Goal: Task Accomplishment & Management: Manage account settings

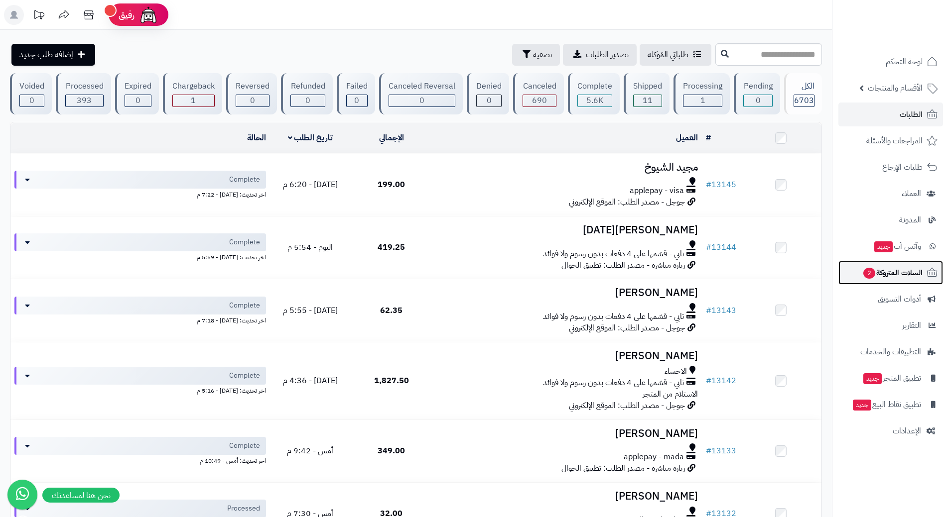
click at [858, 271] on link "السلات المتروكة 2" at bounding box center [890, 273] width 105 height 24
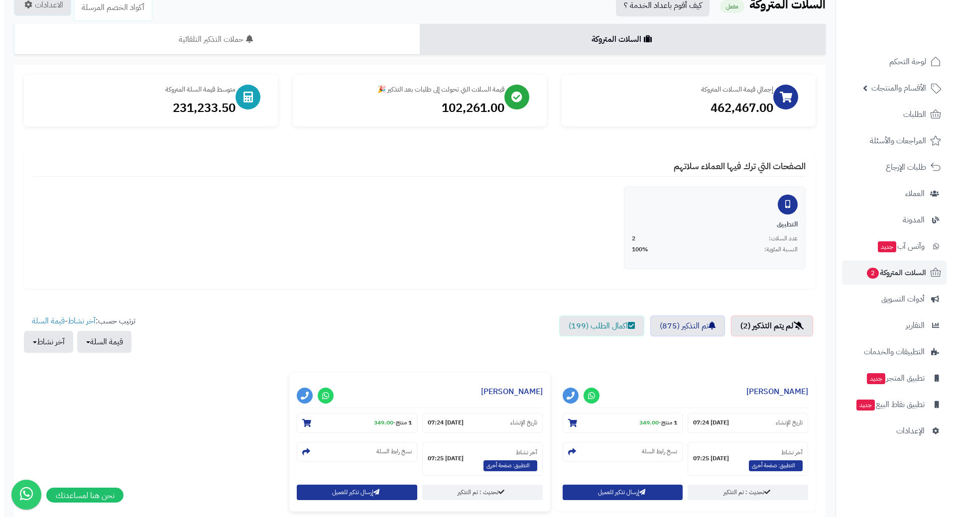
scroll to position [149, 0]
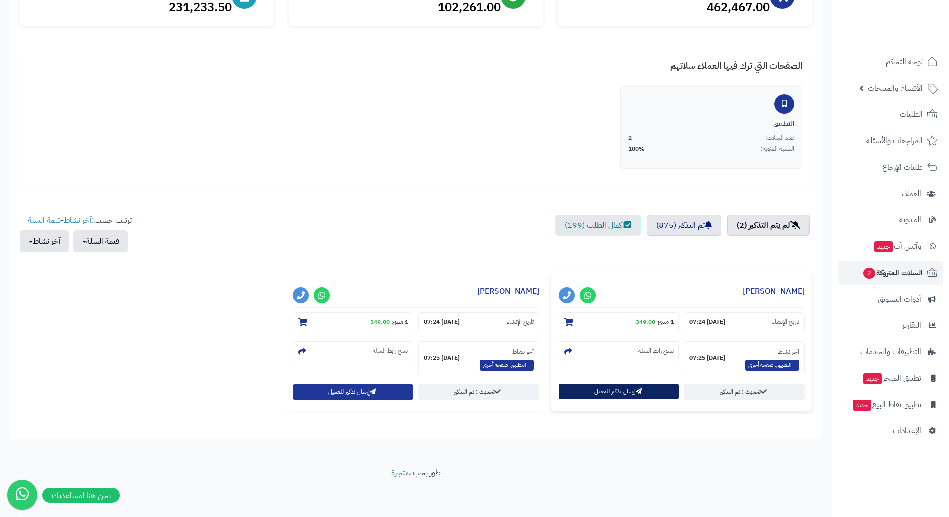
click at [580, 392] on button "إرسال تذكير للعميل" at bounding box center [619, 391] width 121 height 15
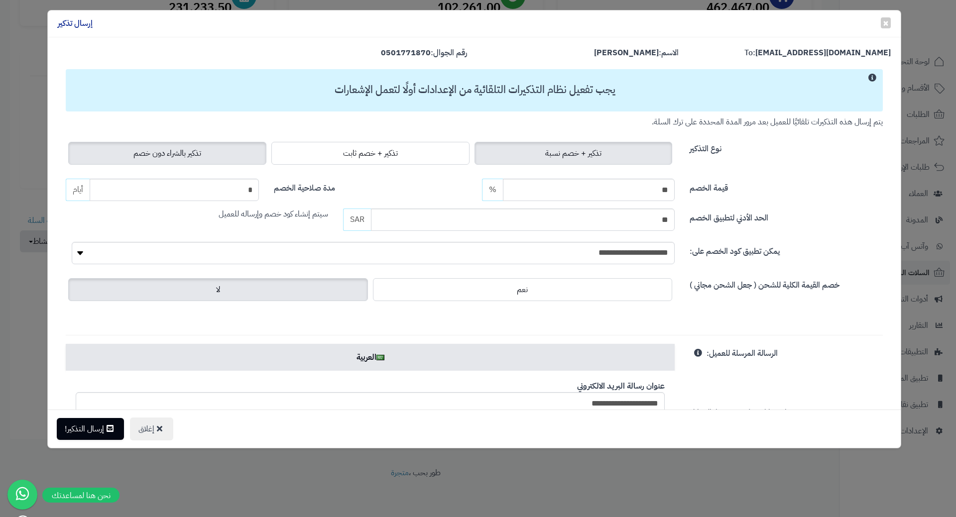
click at [218, 151] on label "تذكير بالشراء دون خصم" at bounding box center [167, 153] width 198 height 23
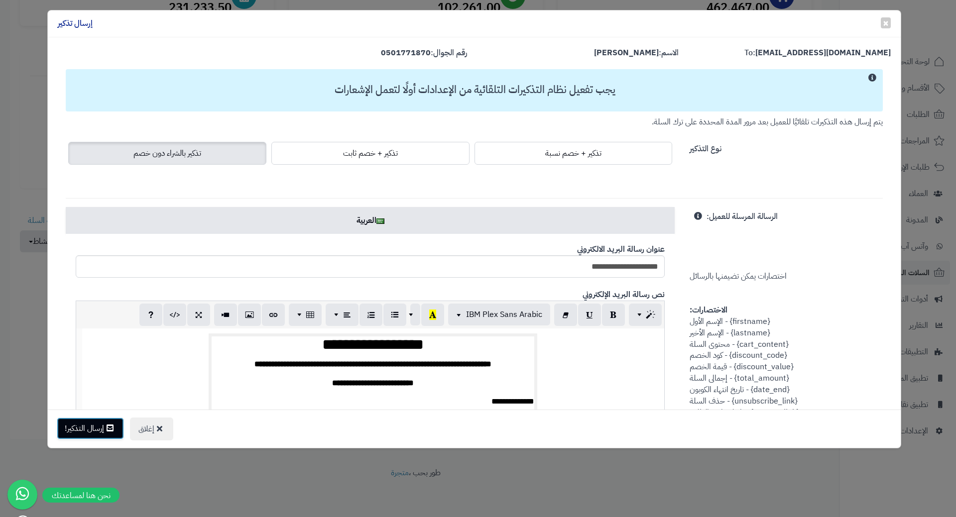
click at [74, 427] on button "إرسال التذكير!" at bounding box center [90, 429] width 67 height 22
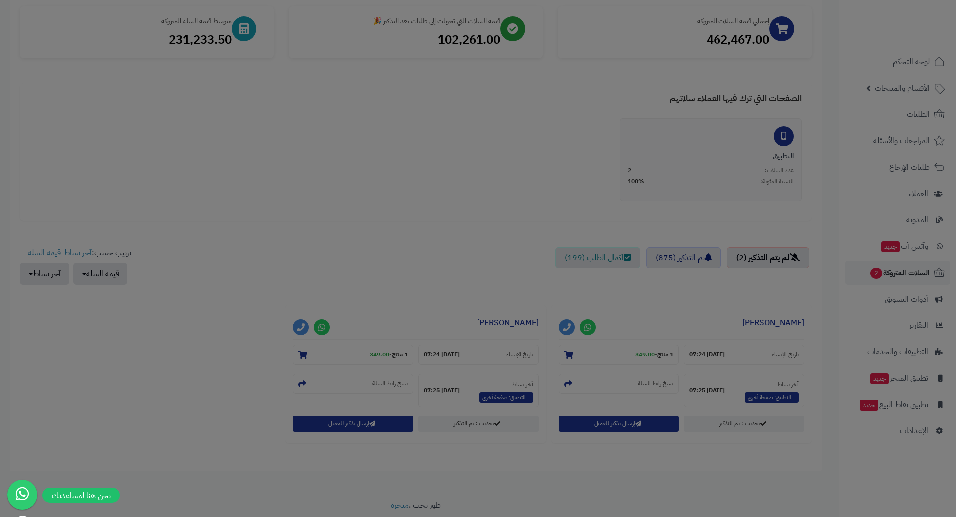
scroll to position [182, 0]
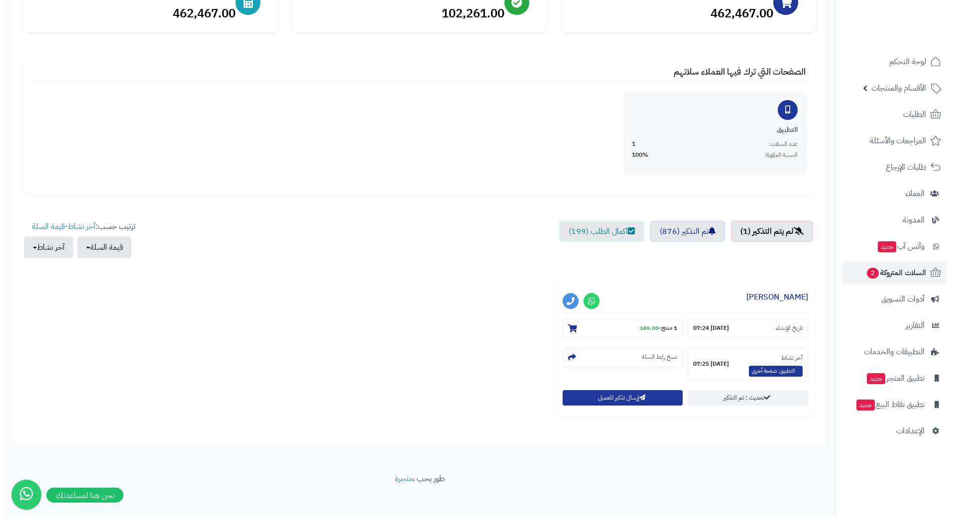
scroll to position [149, 0]
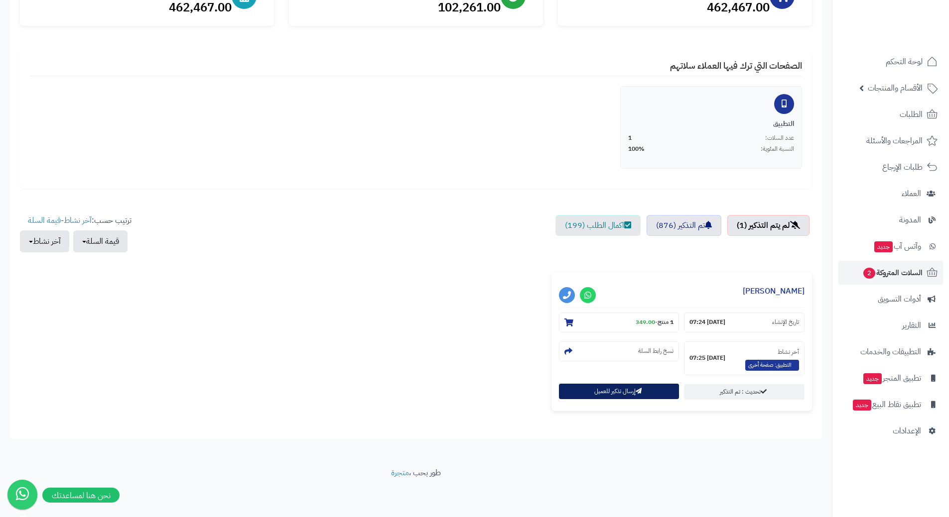
click at [592, 394] on button "إرسال تذكير للعميل" at bounding box center [619, 391] width 121 height 15
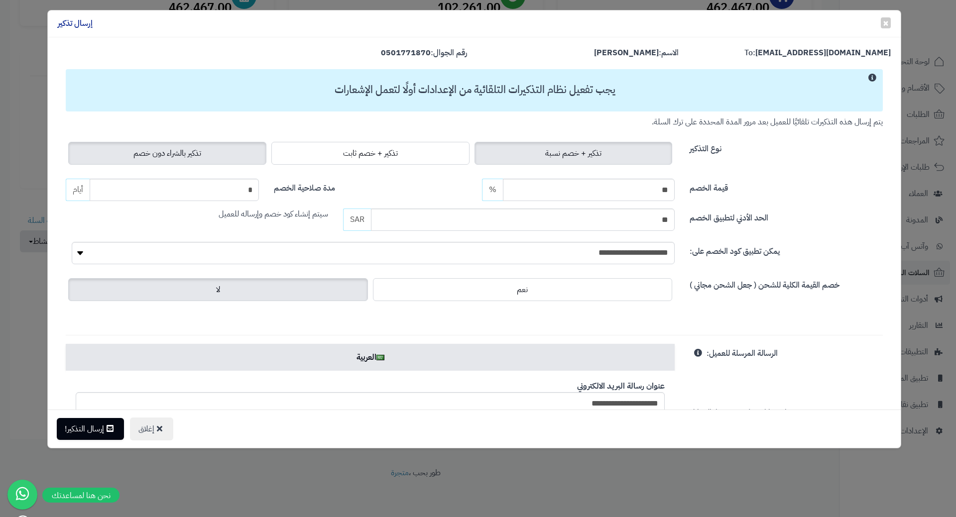
click at [128, 145] on label "تذكير بالشراء دون خصم" at bounding box center [167, 153] width 198 height 23
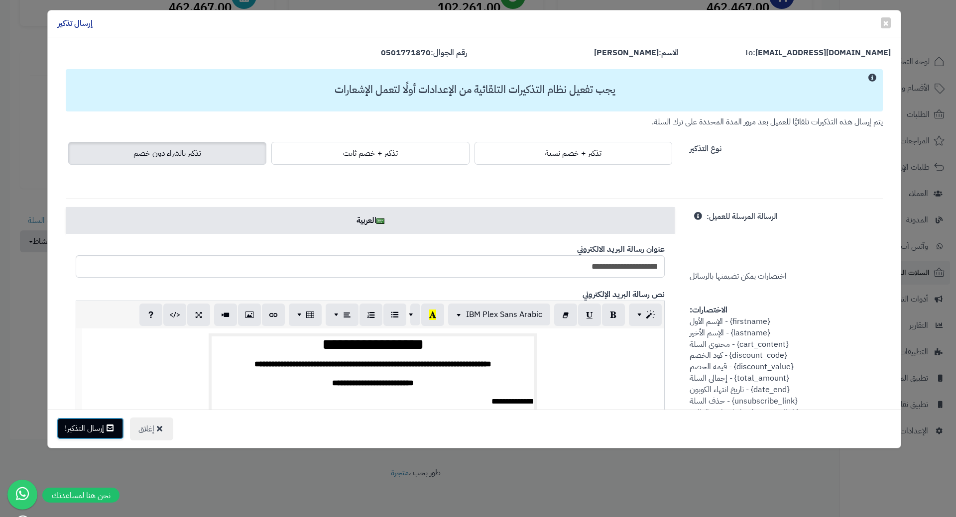
click at [90, 437] on button "إرسال التذكير!" at bounding box center [90, 429] width 67 height 22
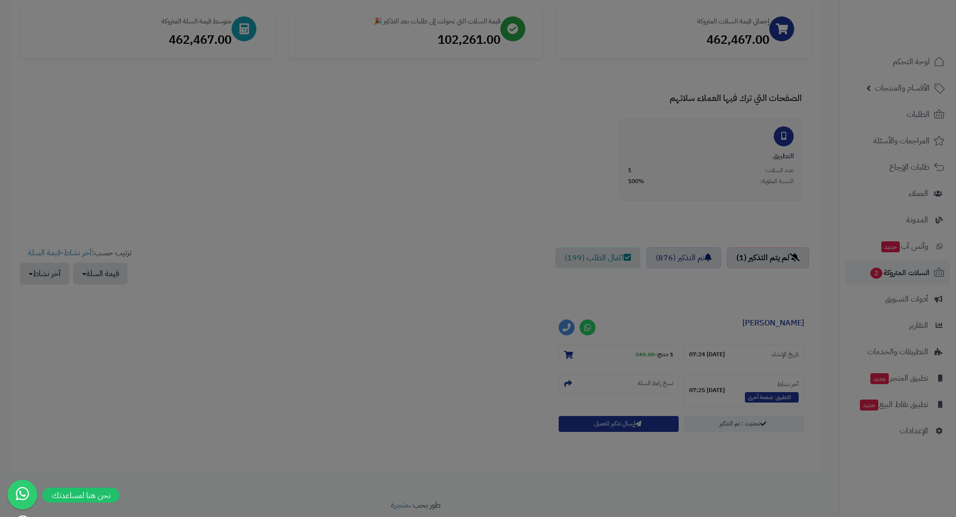
scroll to position [182, 0]
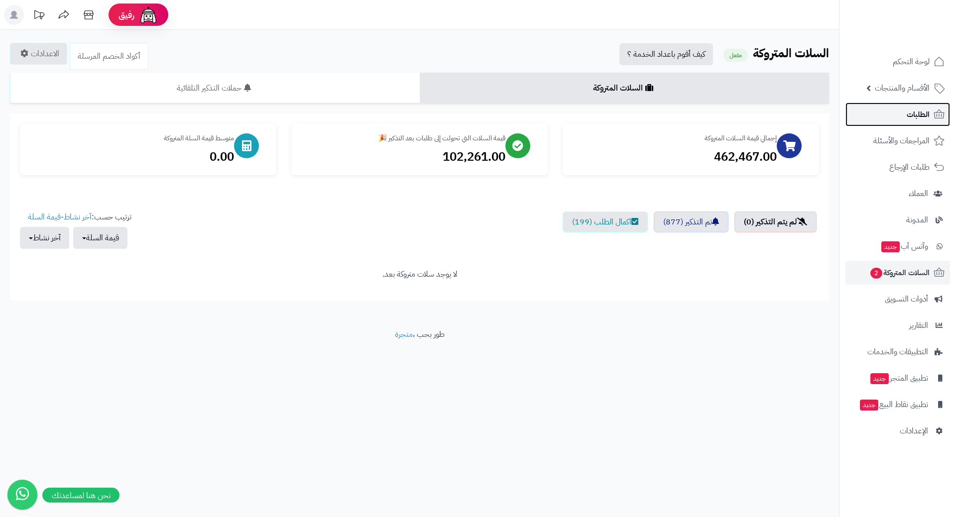
click at [928, 118] on span "الطلبات" at bounding box center [918, 115] width 23 height 14
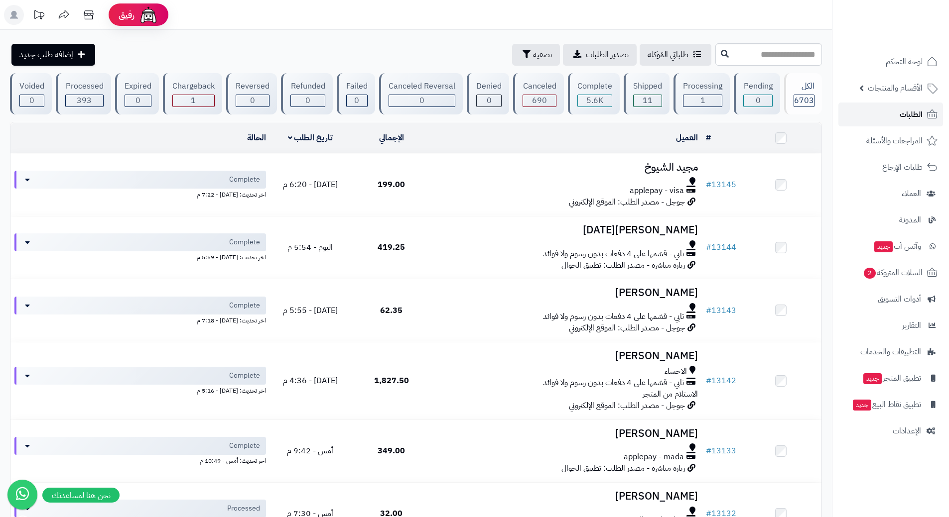
click at [912, 114] on span "الطلبات" at bounding box center [910, 115] width 23 height 14
click at [861, 111] on link "الطلبات" at bounding box center [890, 115] width 105 height 24
click at [844, 112] on link "الطلبات" at bounding box center [890, 115] width 105 height 24
click at [777, 56] on input "text" at bounding box center [768, 54] width 107 height 22
type input "*****"
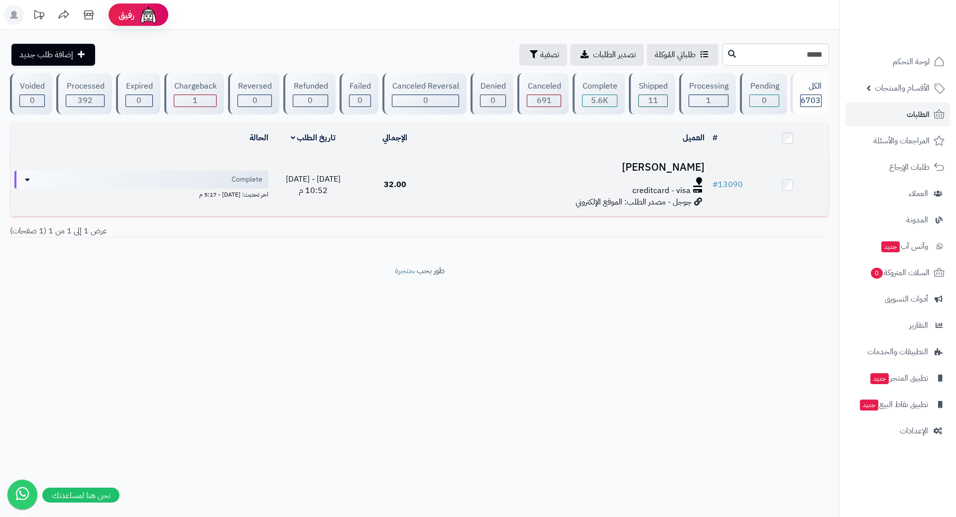
click at [470, 195] on td "خالد المغيرة creditcard - visa جوجل - مصدر الطلب: الموقع الإلكتروني" at bounding box center [572, 185] width 272 height 62
click at [484, 189] on div "creditcard - visa" at bounding box center [572, 190] width 264 height 11
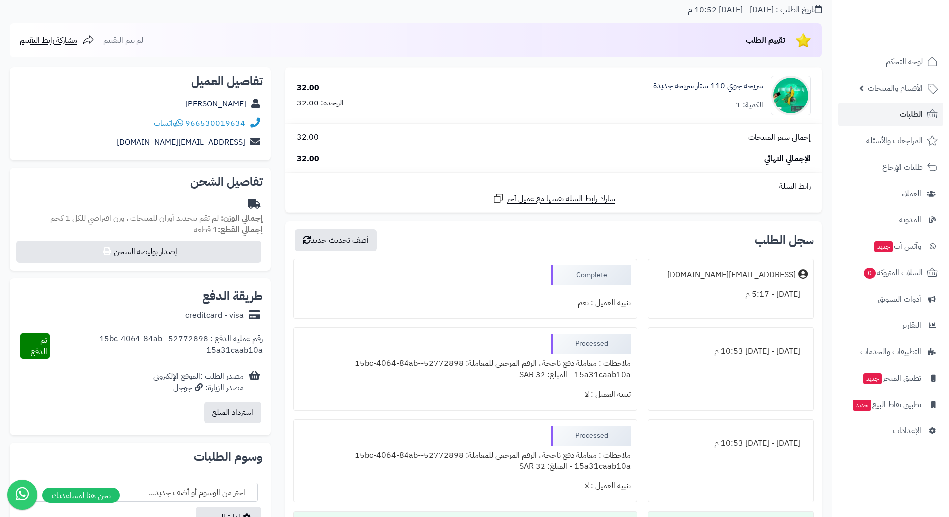
scroll to position [50, 0]
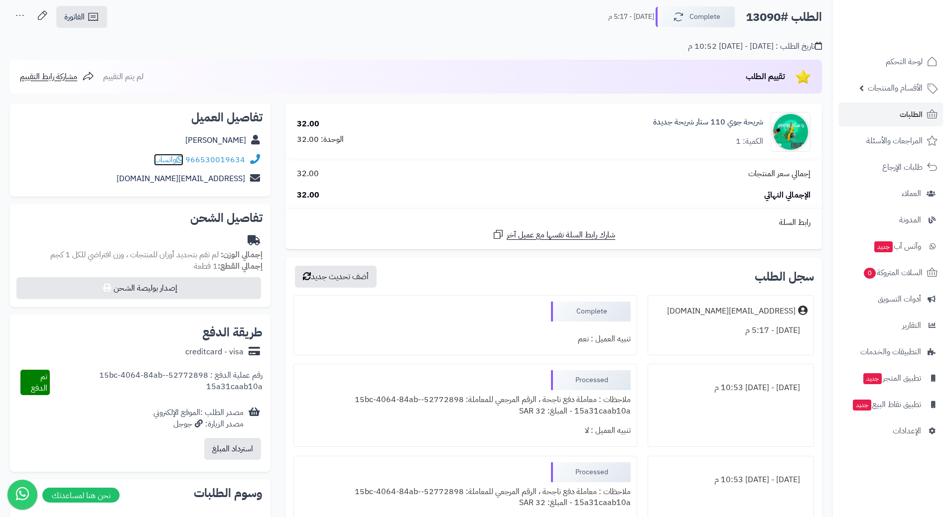
click at [182, 158] on icon at bounding box center [179, 159] width 7 height 8
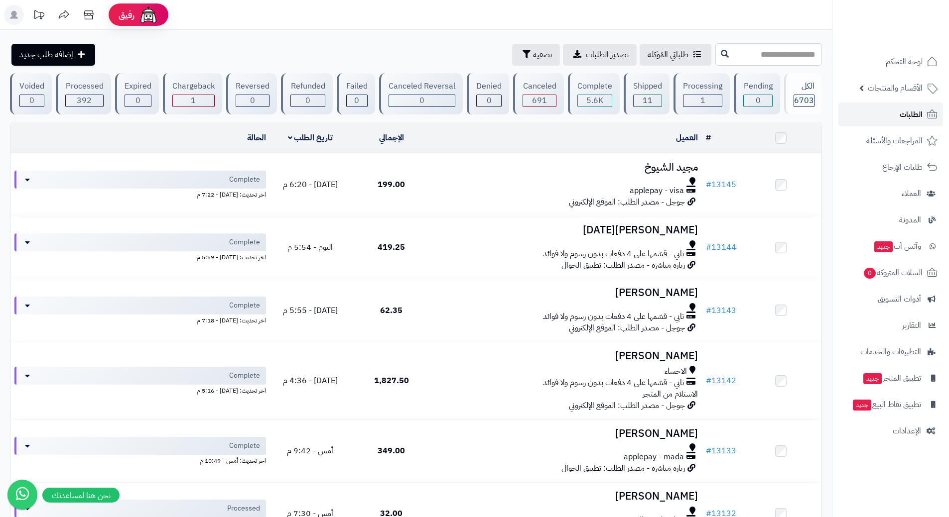
click at [863, 113] on link "الطلبات" at bounding box center [890, 115] width 105 height 24
